Goal: Find contact information: Find contact information

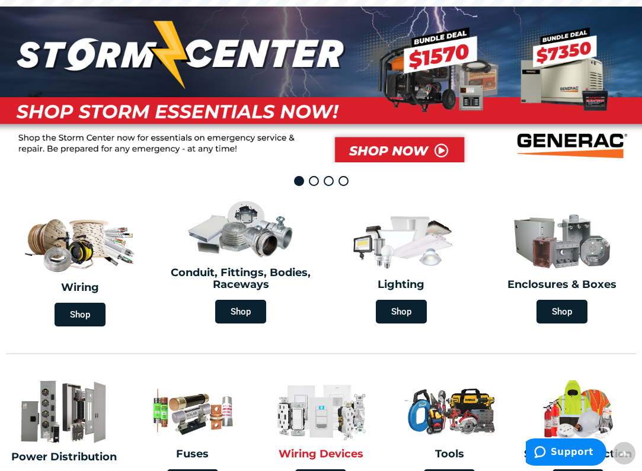
scroll to position [121, 0]
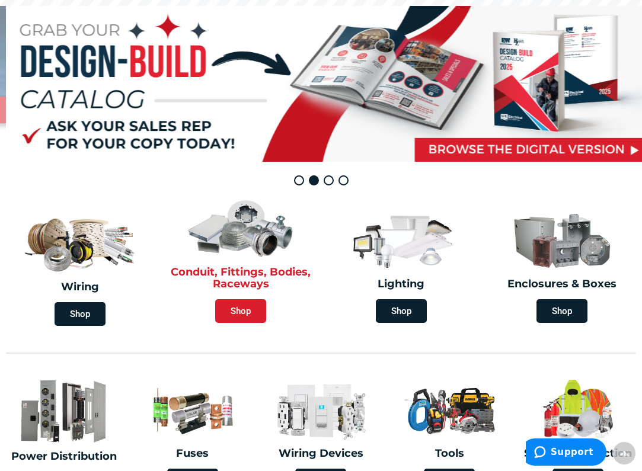
click at [241, 312] on span "Shop" at bounding box center [240, 311] width 51 height 24
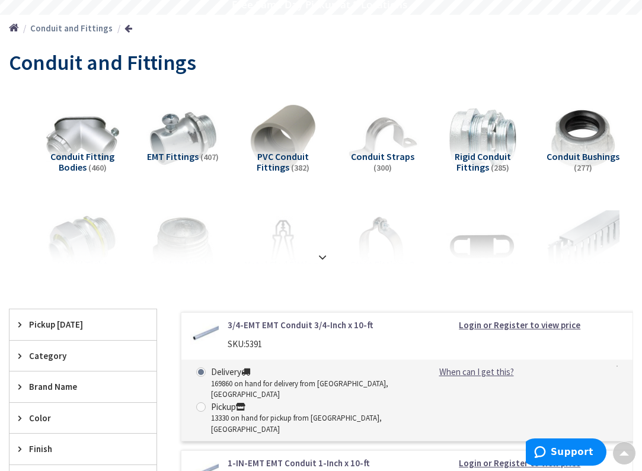
scroll to position [113, 0]
click at [322, 253] on strong at bounding box center [322, 256] width 14 height 13
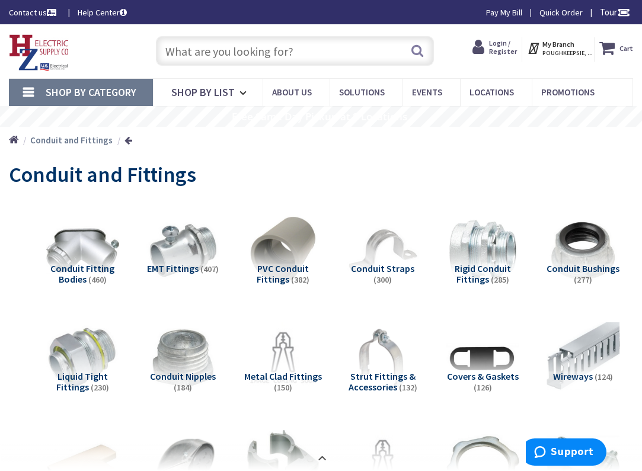
scroll to position [0, 0]
click at [46, 12] on link "Contact us" at bounding box center [34, 13] width 50 height 12
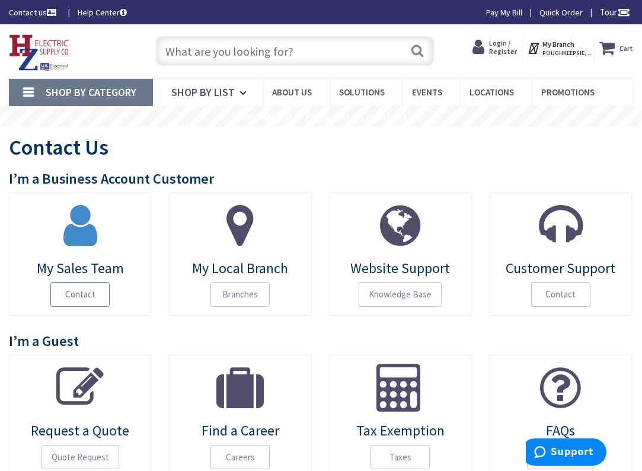
click at [78, 300] on span "Contact" at bounding box center [79, 294] width 59 height 25
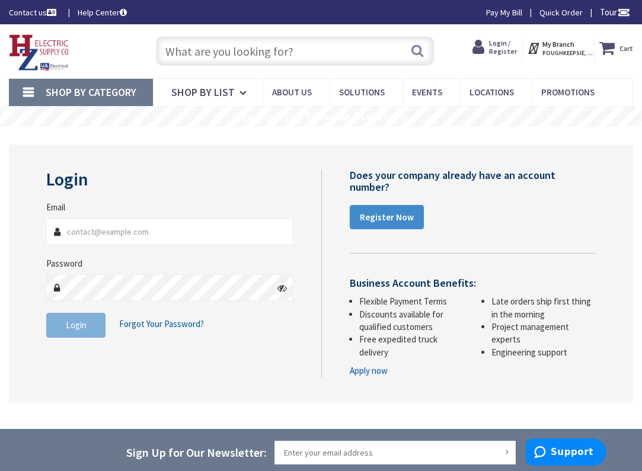
click at [24, 15] on link "Contact us" at bounding box center [34, 13] width 50 height 12
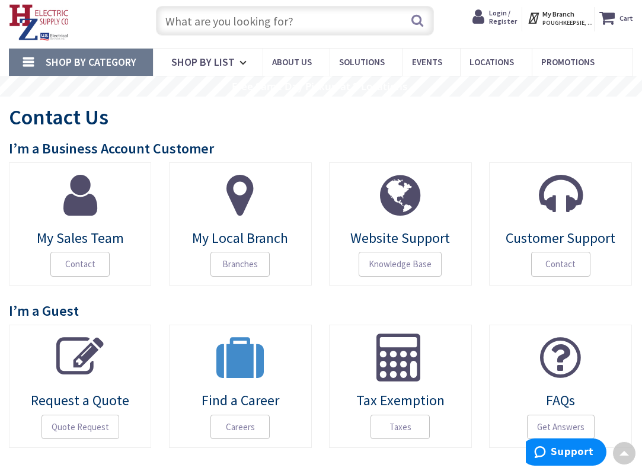
scroll to position [20, 0]
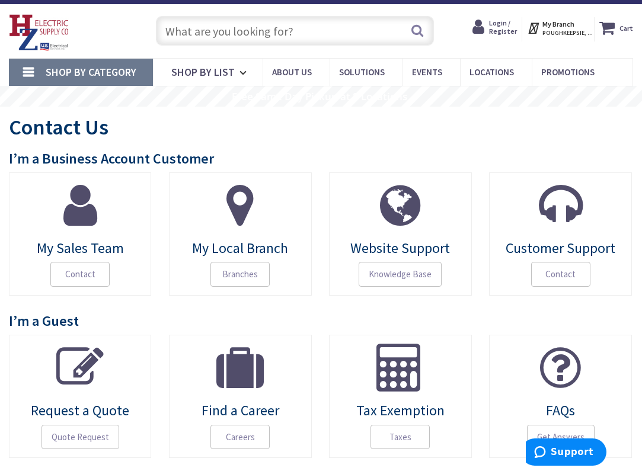
click at [564, 26] on strong "My Branch" at bounding box center [558, 24] width 32 height 9
